Goal: Task Accomplishment & Management: Manage account settings

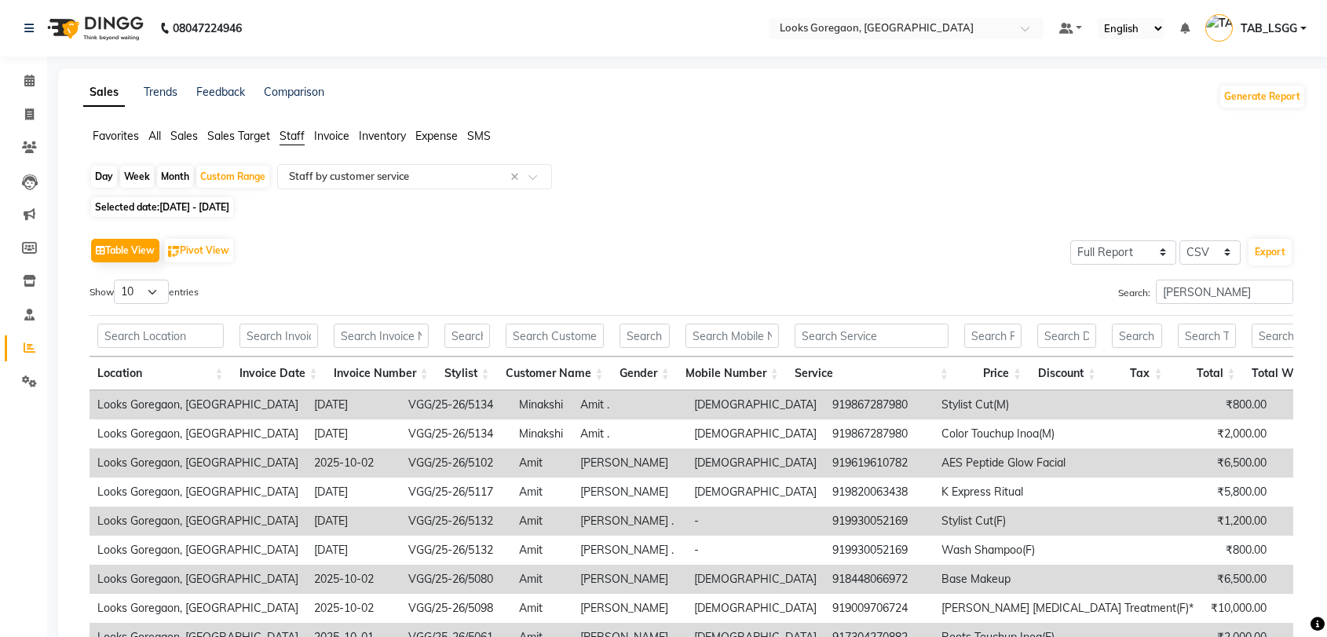
select select "full_report"
select select "csv"
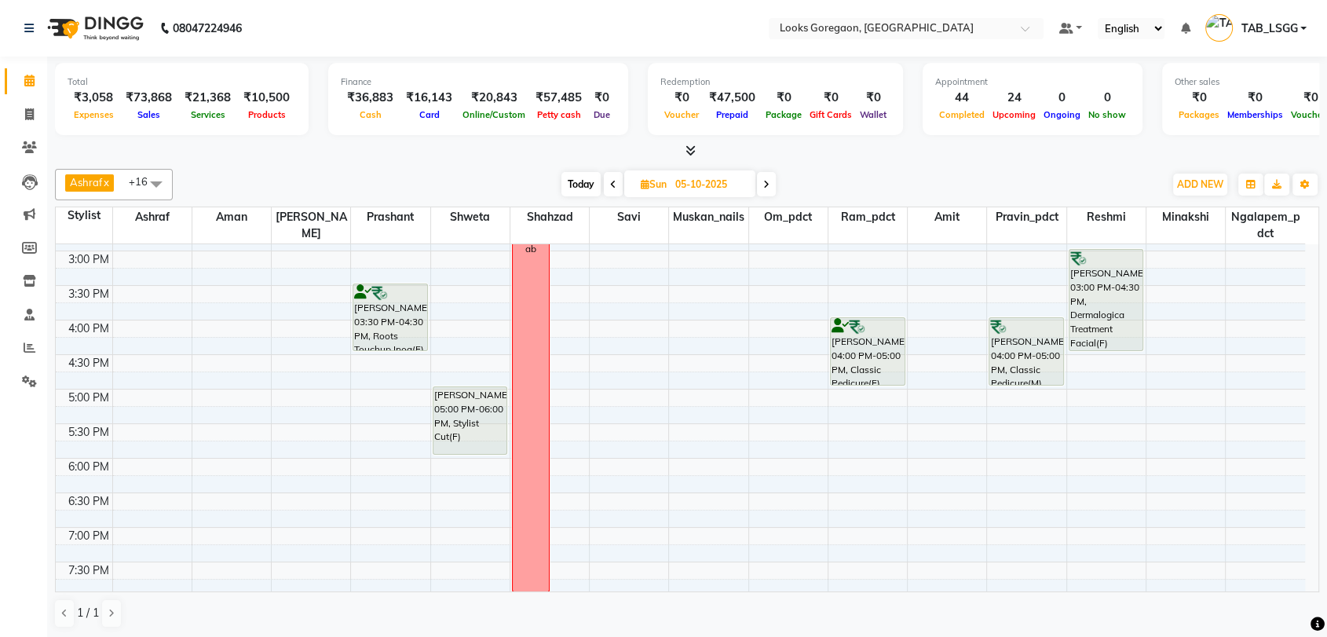
scroll to position [420, 0]
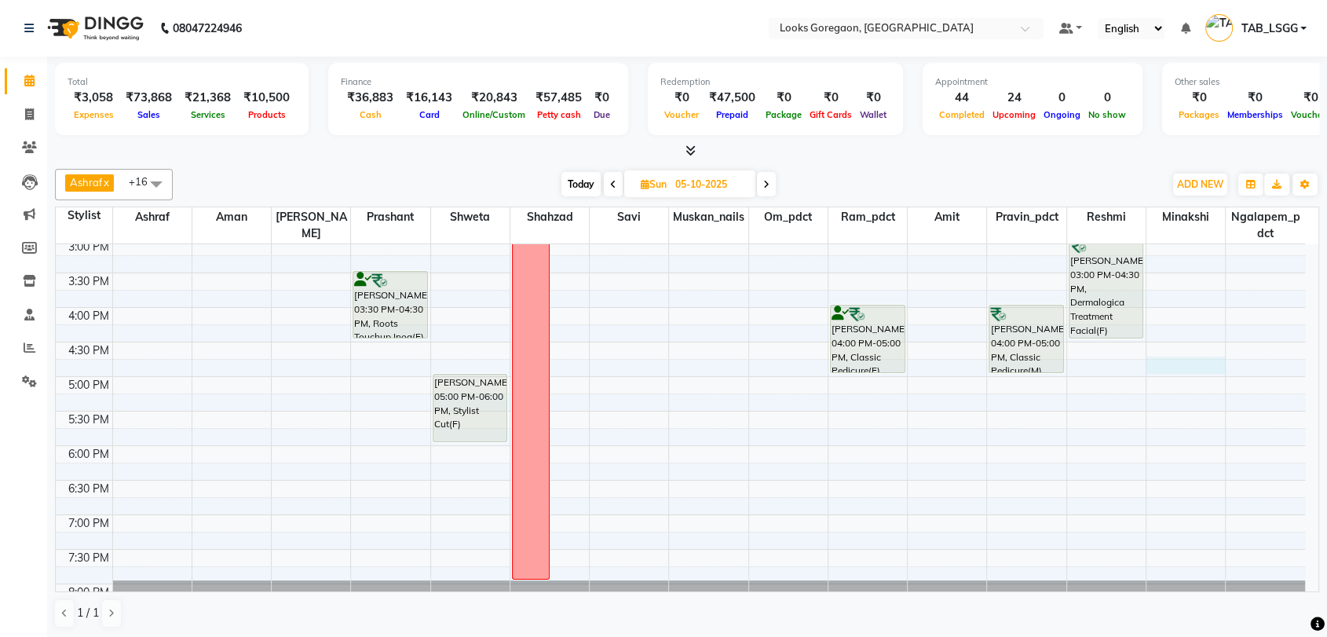
click at [1185, 364] on div "9:00 AM 9:30 AM 10:00 AM 10:30 AM 11:00 AM 11:30 AM 12:00 PM 12:30 PM 1:00 PM 1…" at bounding box center [680, 238] width 1249 height 828
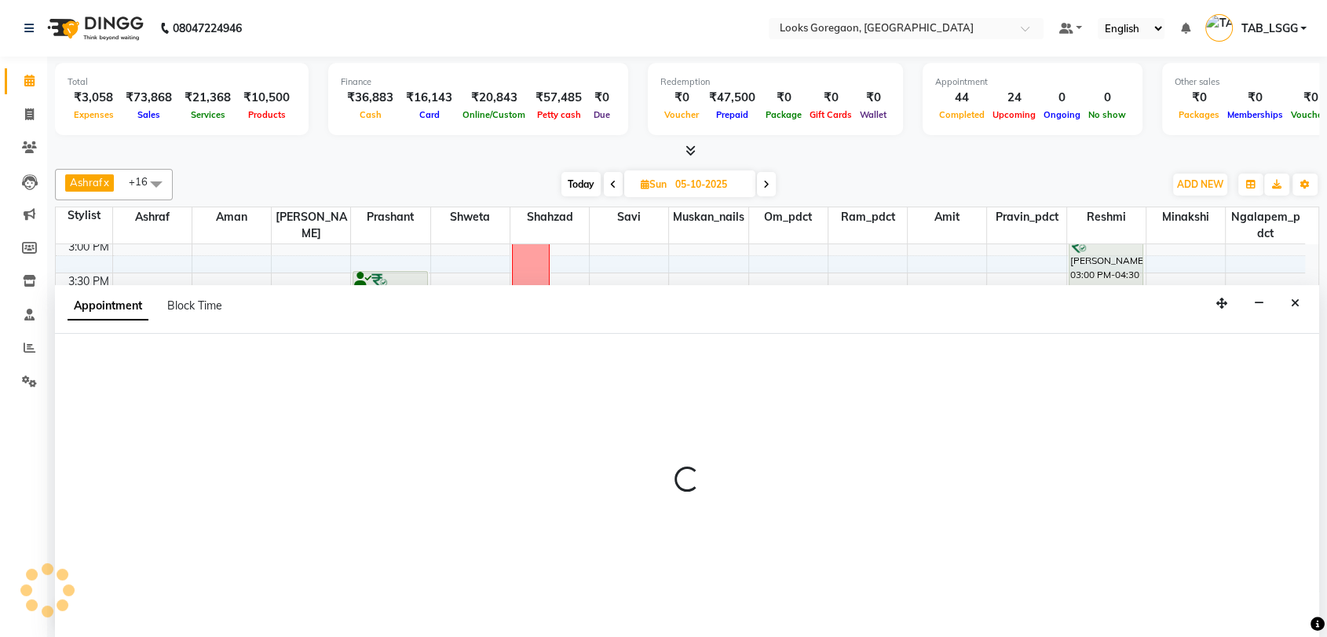
scroll to position [1, 0]
select select "83276"
select select "1005"
select select "tentative"
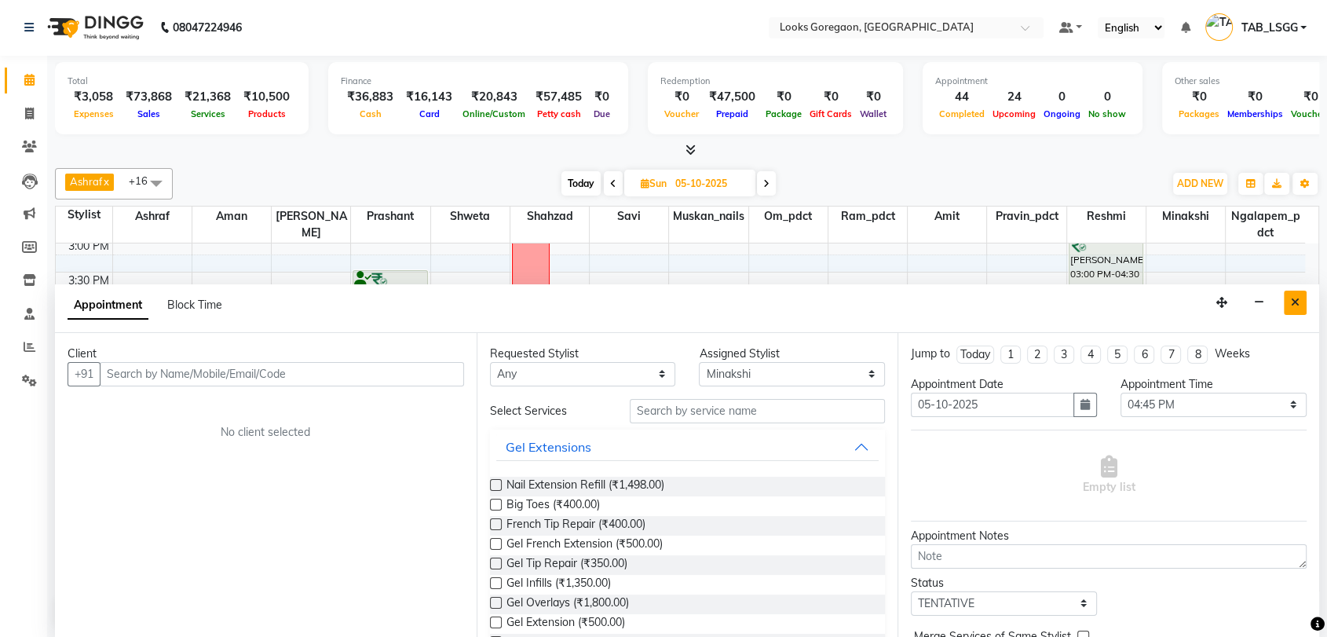
click at [1298, 298] on icon "Close" at bounding box center [1295, 302] width 9 height 11
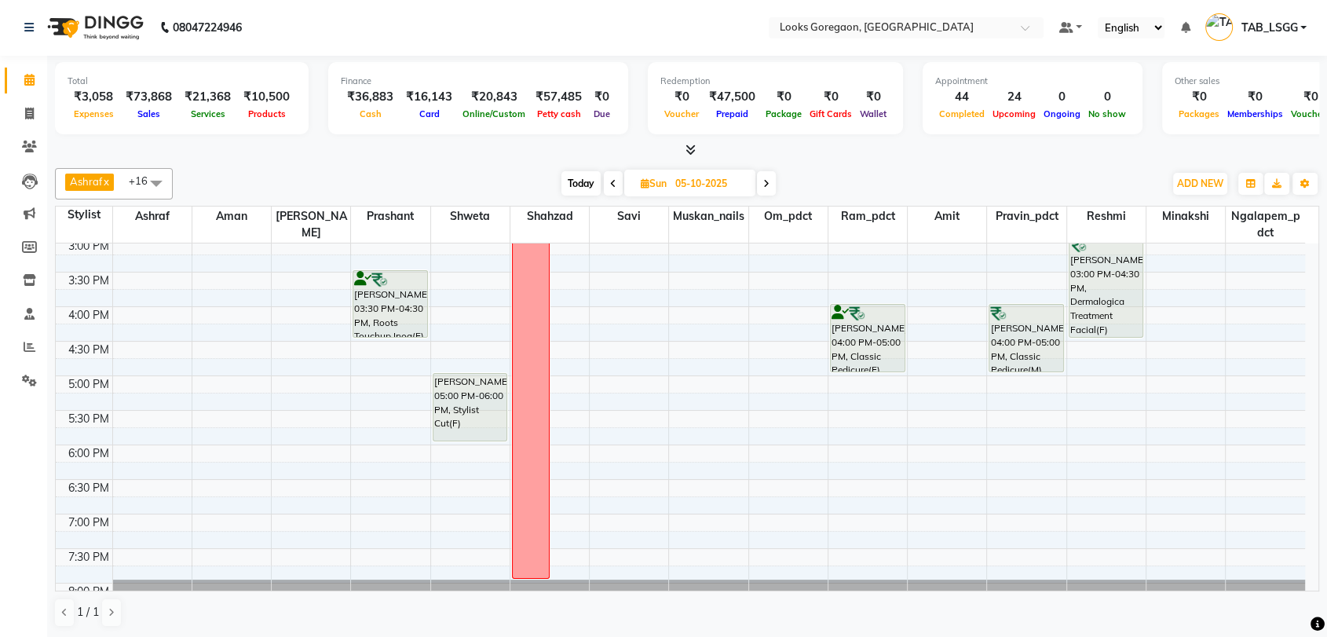
click at [583, 184] on span "Today" at bounding box center [580, 183] width 39 height 24
type input "04-10-2025"
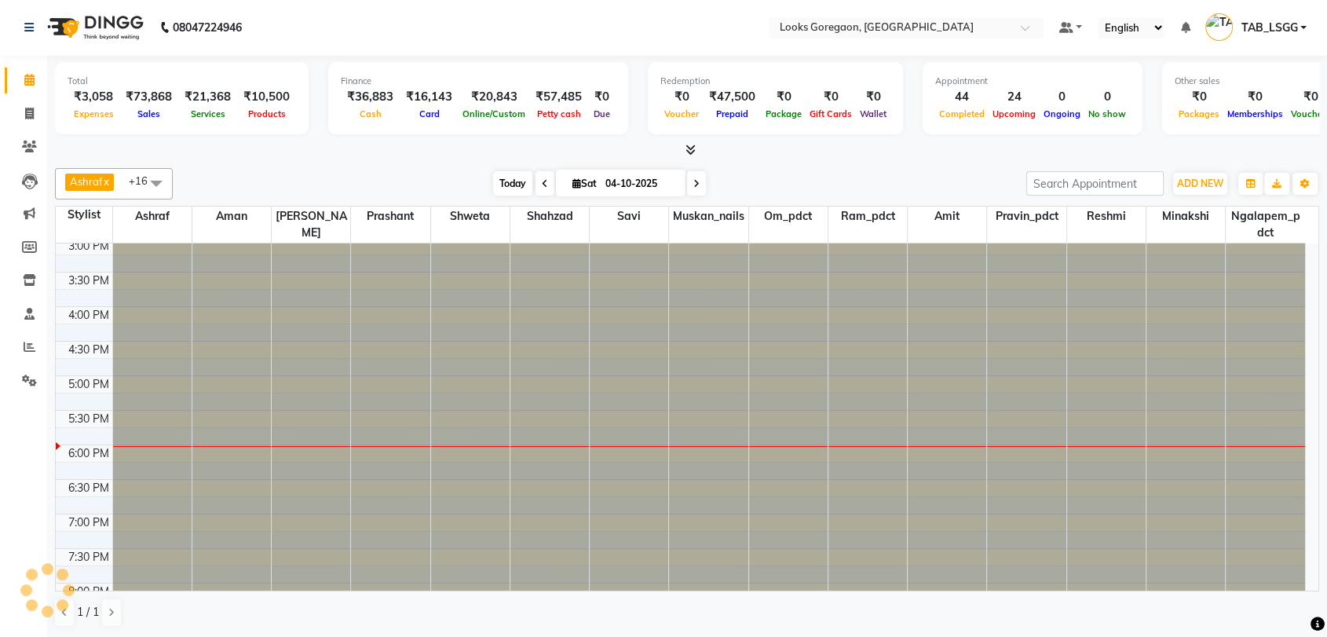
scroll to position [477, 0]
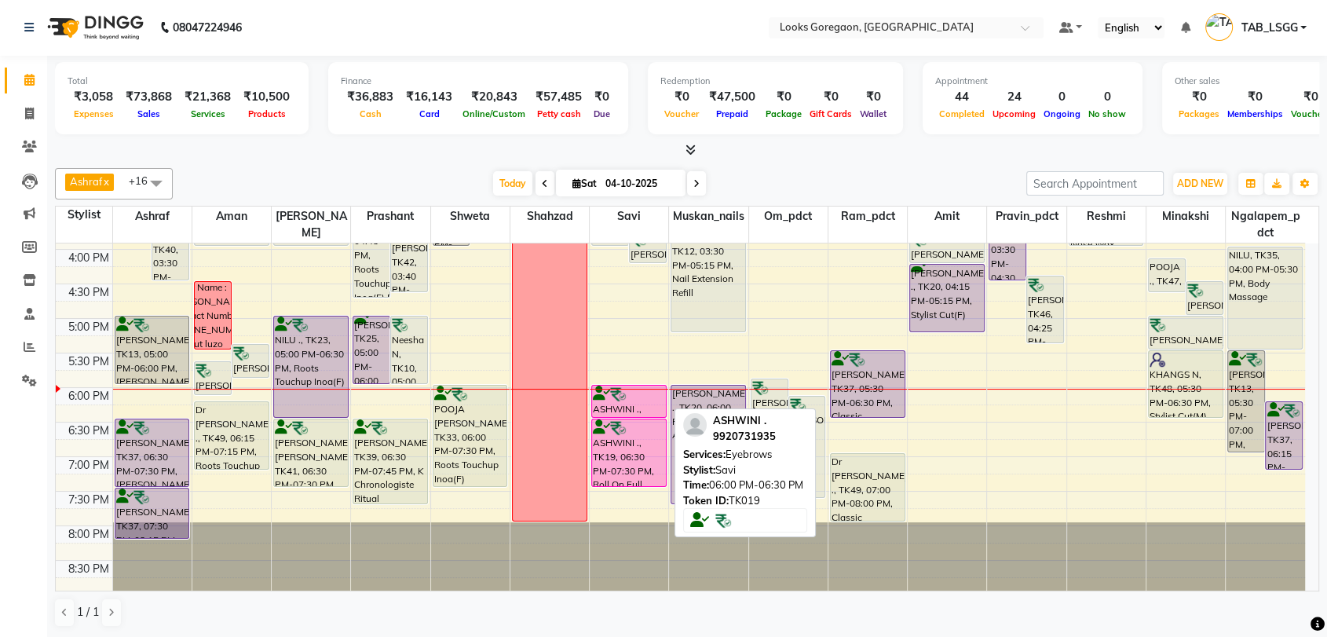
click at [658, 408] on div "ASHWINI ., TK19, 06:00 PM-06:30 PM, Eyebrows" at bounding box center [629, 401] width 74 height 31
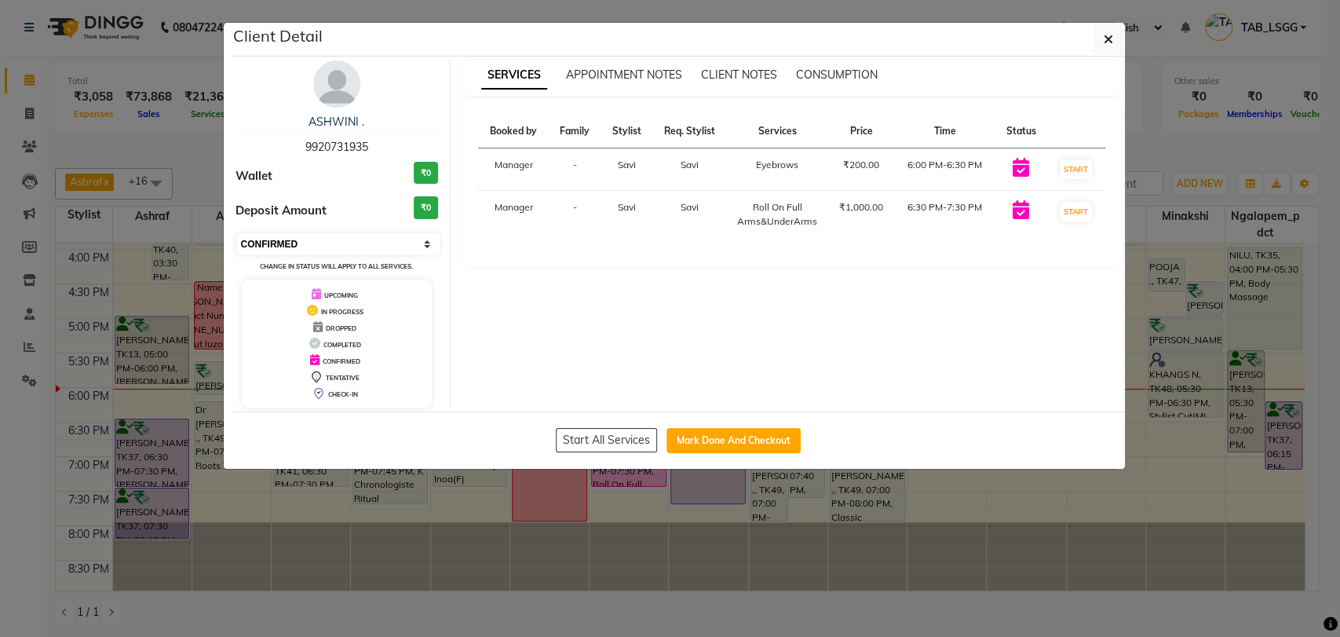
click at [322, 240] on select "Select IN SERVICE CONFIRMED TENTATIVE CHECK IN MARK DONE DROPPED UPCOMING" at bounding box center [338, 244] width 203 height 22
select select "8"
click at [237, 233] on select "Select IN SERVICE CONFIRMED TENTATIVE CHECK IN MARK DONE DROPPED UPCOMING" at bounding box center [338, 244] width 203 height 22
click at [1106, 42] on icon "button" at bounding box center [1108, 39] width 9 height 13
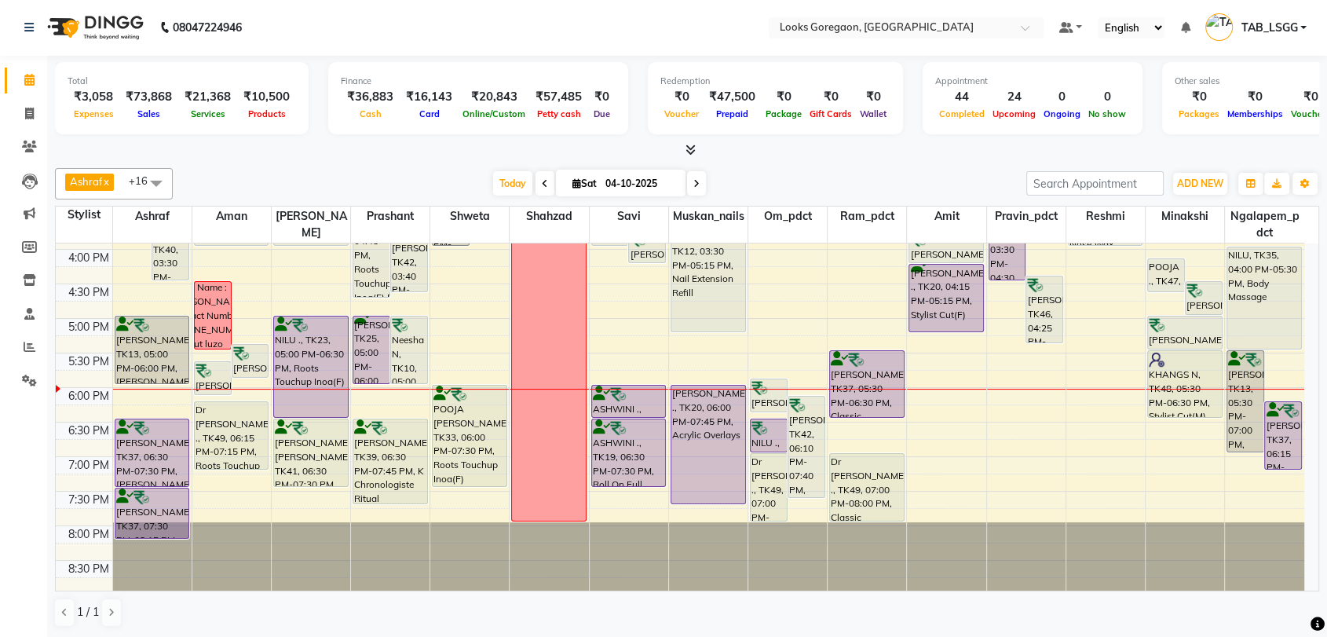
click at [824, 158] on div "Total ₹3,058 Expenses ₹73,868 Sales ₹21,368 Services ₹10,500 Products Finance ₹…" at bounding box center [687, 347] width 1280 height 582
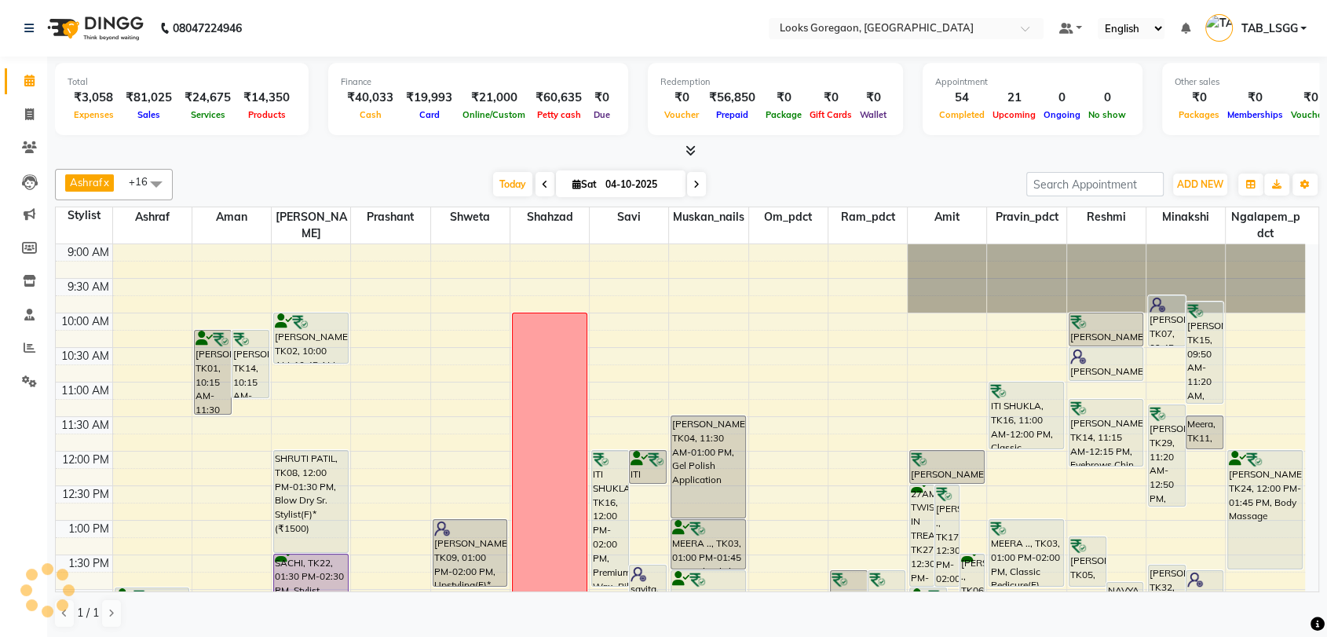
click at [1265, 37] on link "TAB_LSGG" at bounding box center [1255, 29] width 101 height 26
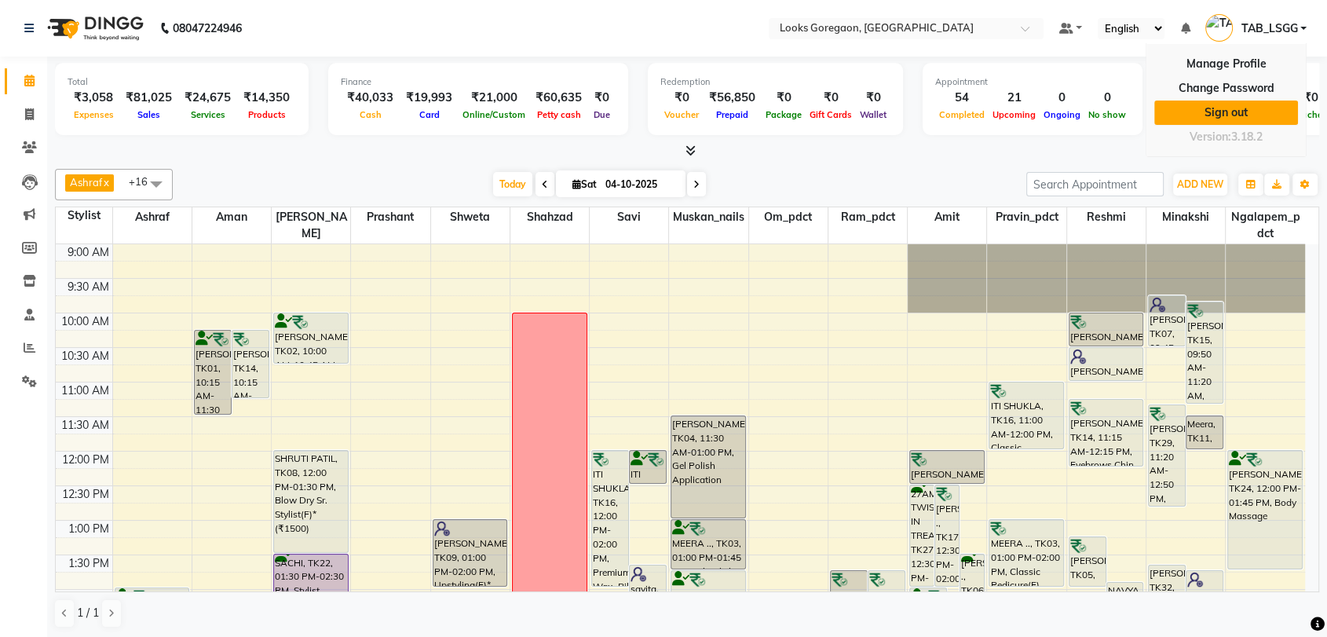
click at [1220, 119] on link "Sign out" at bounding box center [1226, 113] width 144 height 24
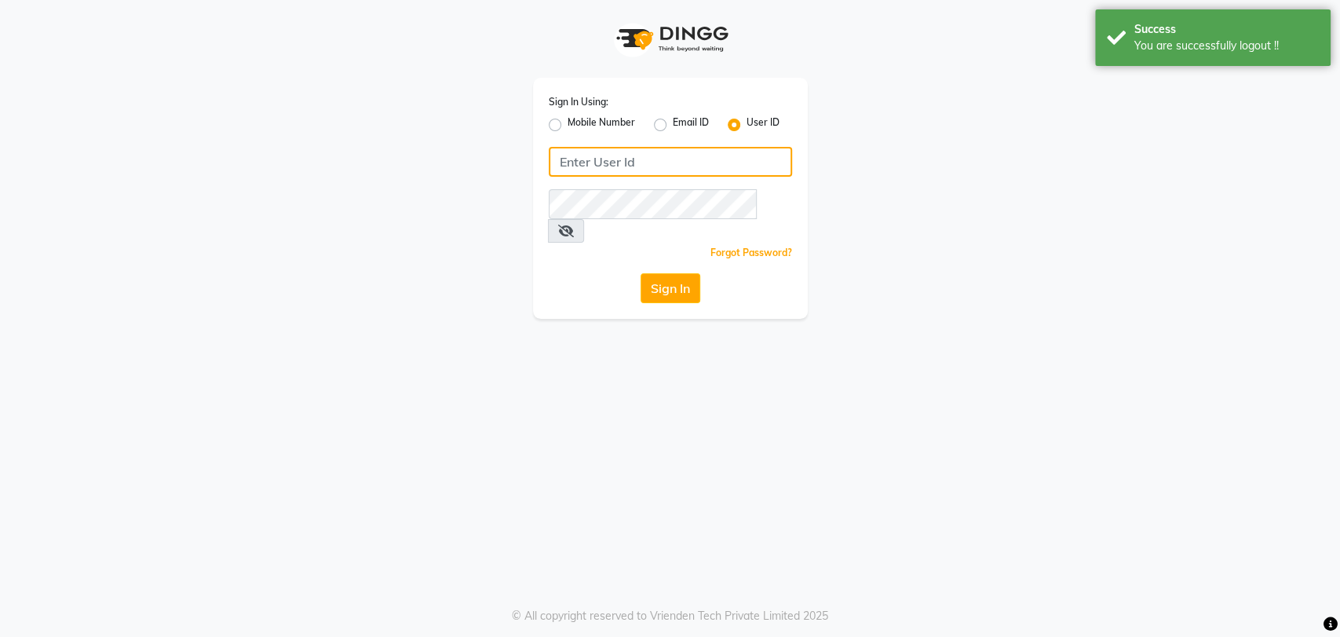
type input "1316100000"
click at [763, 126] on label "User ID" at bounding box center [763, 124] width 33 height 19
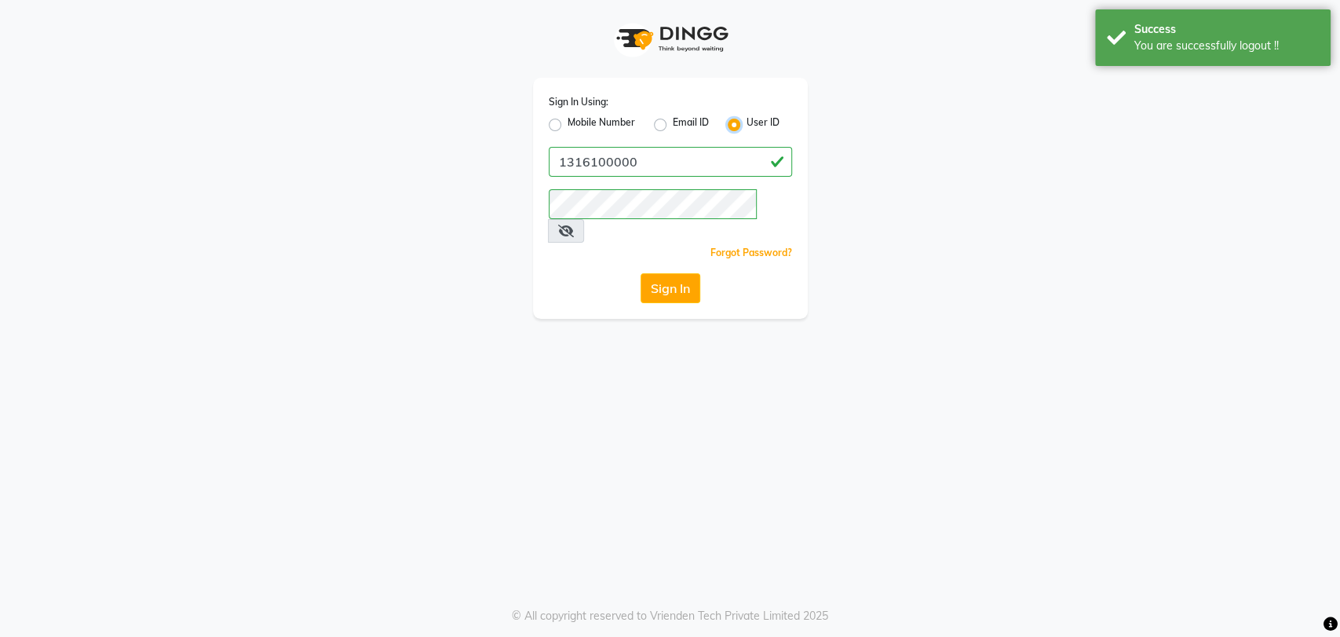
click at [757, 126] on input "User ID" at bounding box center [752, 120] width 10 height 10
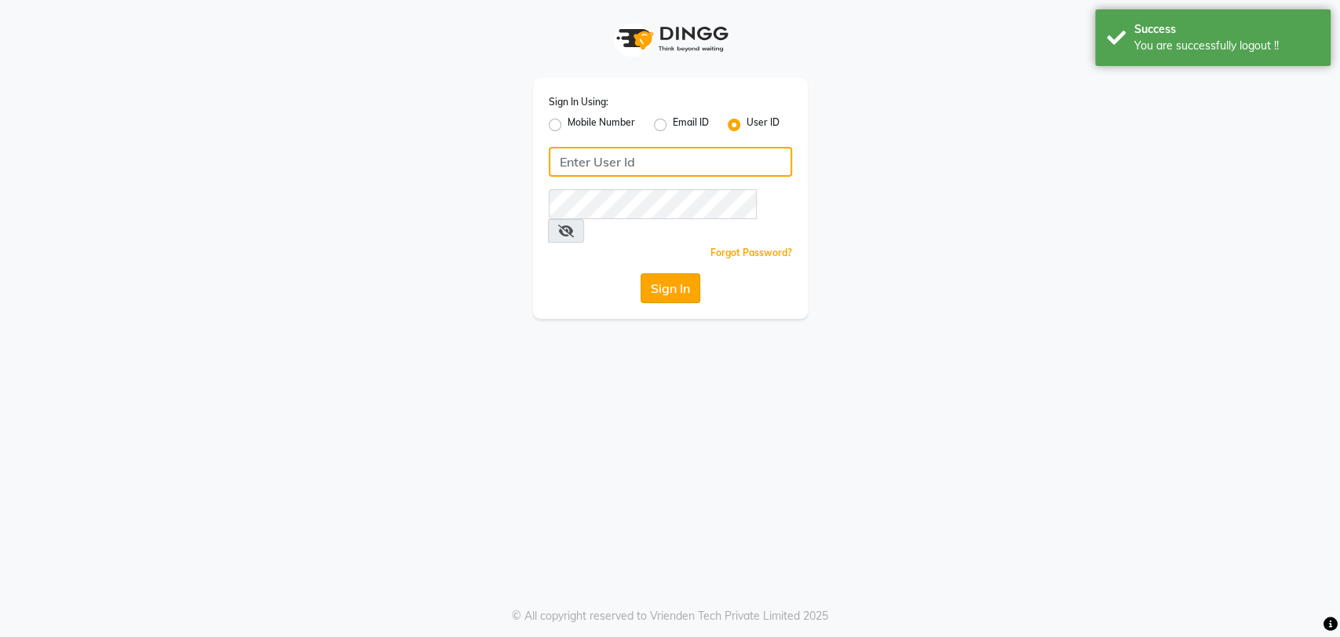
drag, startPoint x: 688, startPoint y: 165, endPoint x: 695, endPoint y: 270, distance: 105.5
click at [695, 270] on div "Sign In Using: Mobile Number Email ID User ID Remember me Forgot Password? Sign…" at bounding box center [670, 198] width 275 height 241
type input "e1780-11"
click at [667, 273] on button "Sign In" at bounding box center [671, 288] width 60 height 30
